Goal: Information Seeking & Learning: Learn about a topic

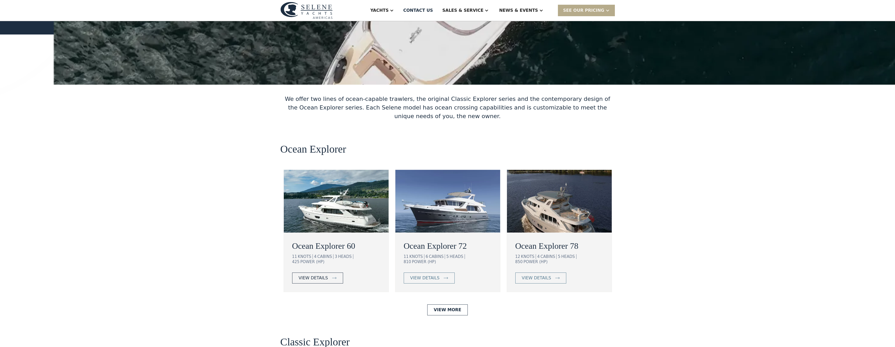
click at [331, 273] on link "view details" at bounding box center [317, 278] width 51 height 11
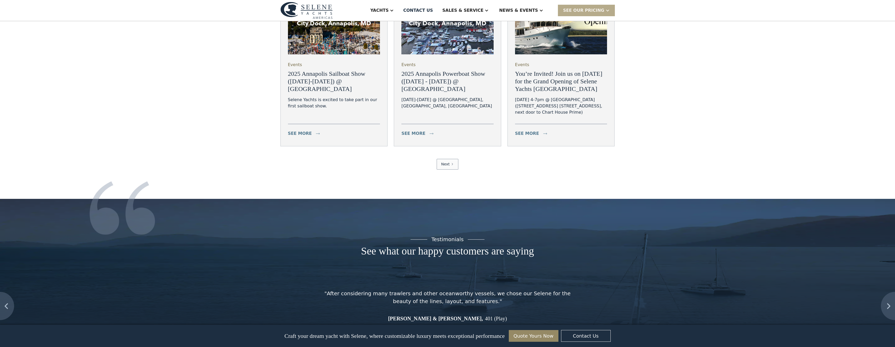
scroll to position [974, 0]
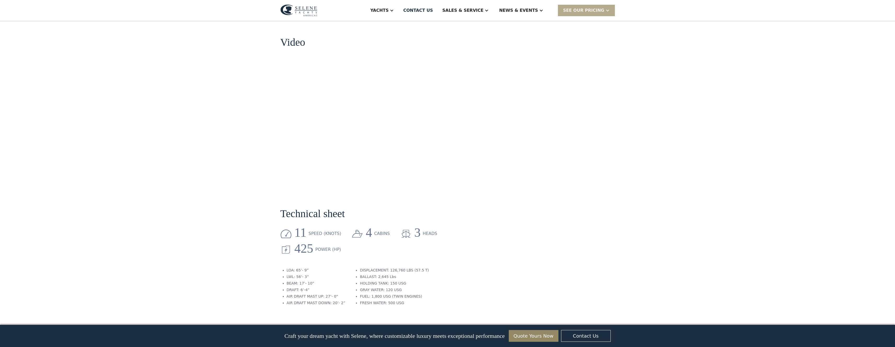
scroll to position [725, 0]
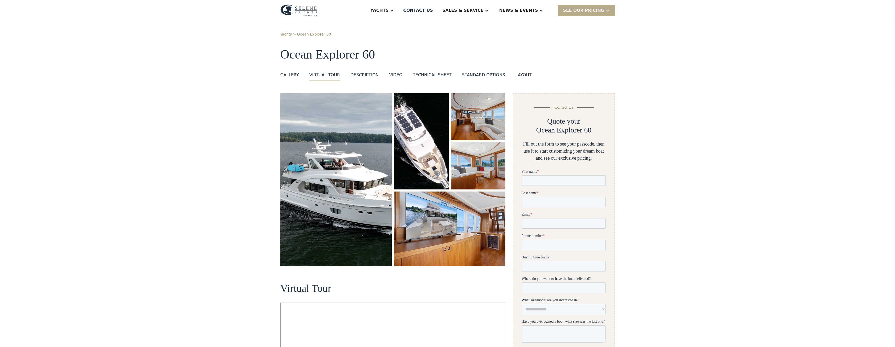
scroll to position [0, 0]
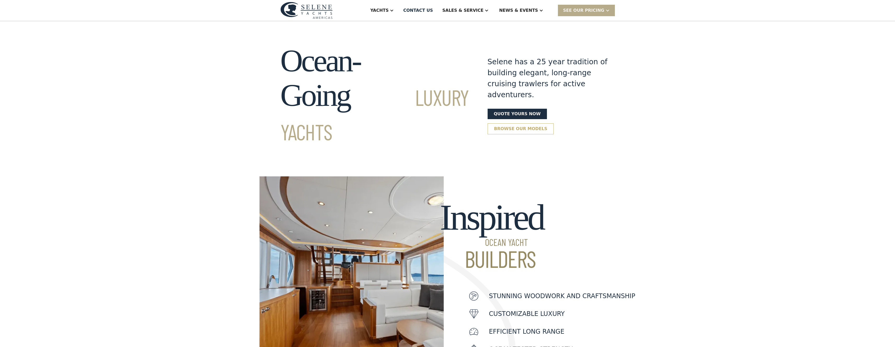
click at [507, 123] on link "Browse our models" at bounding box center [521, 128] width 66 height 11
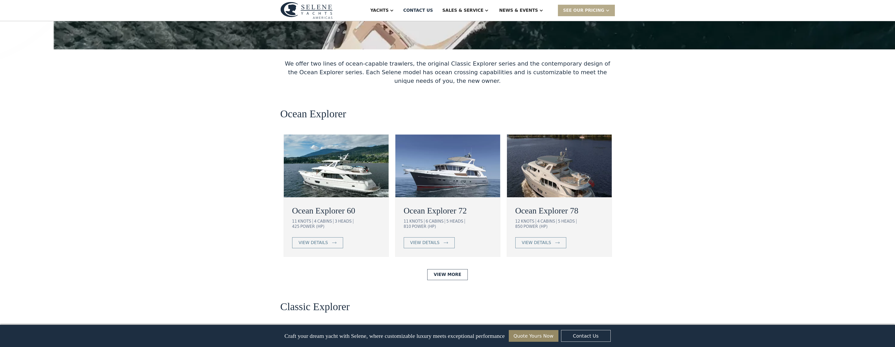
scroll to position [813, 0]
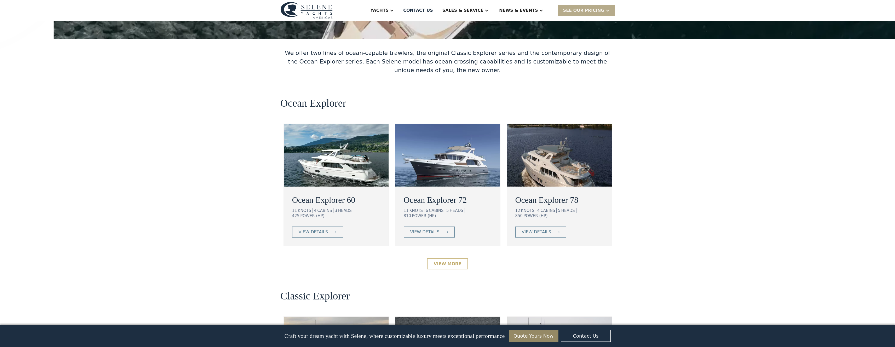
click at [455, 258] on link "View More" at bounding box center [447, 263] width 41 height 11
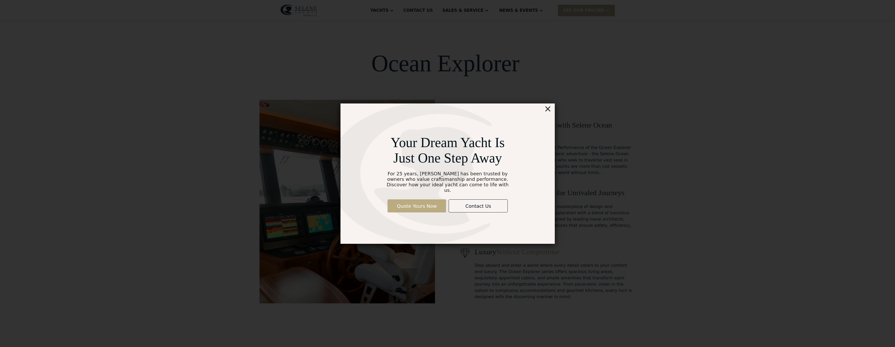
click at [418, 201] on link "Quote Yours Now" at bounding box center [417, 205] width 59 height 13
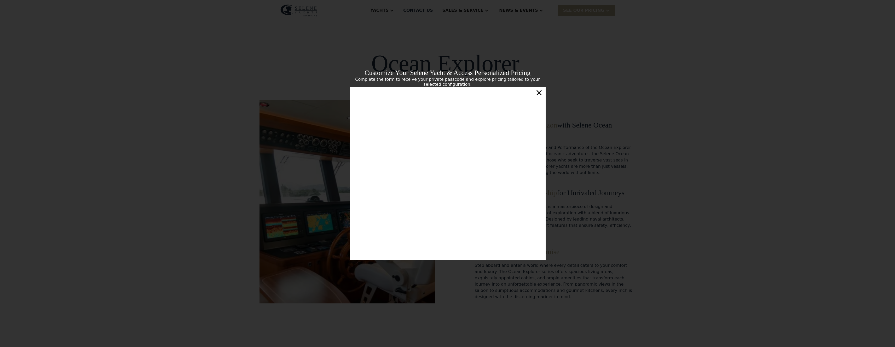
click at [540, 94] on div "×" at bounding box center [539, 92] width 8 height 10
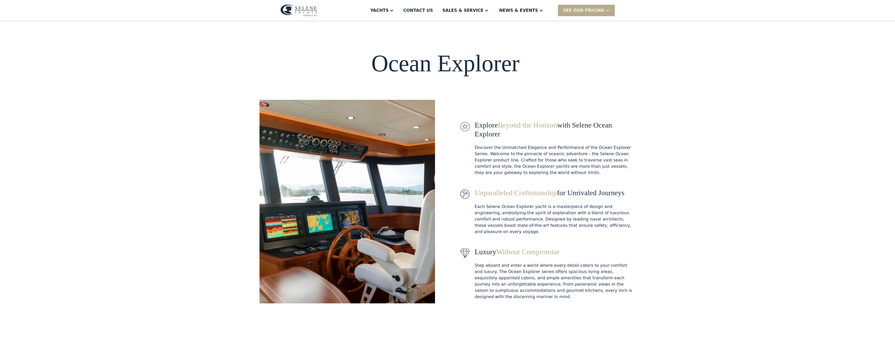
click at [557, 297] on div "Explore Beyond the Horizon with Selene Ocean Explorer Discover the Unmatched El…" at bounding box center [548, 210] width 176 height 221
